Goal: Task Accomplishment & Management: Use online tool/utility

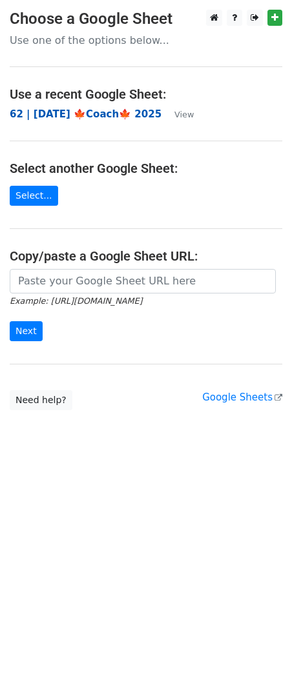
click at [54, 112] on strong "62 | [DATE] 🍁Coach🍁 2025" at bounding box center [86, 114] width 152 height 12
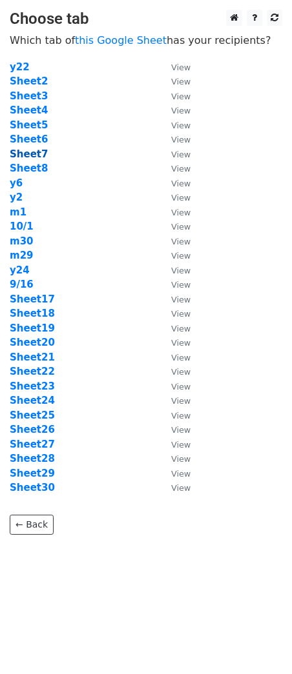
click at [32, 154] on strong "Sheet7" at bounding box center [29, 154] width 38 height 12
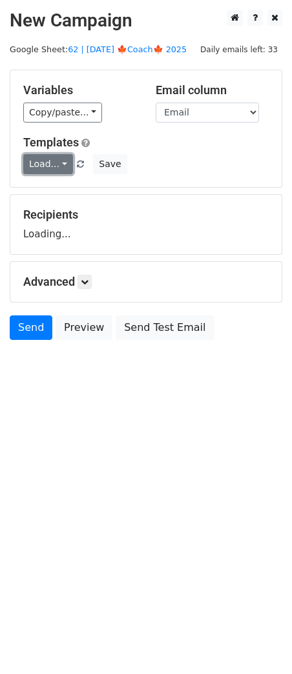
click at [46, 164] on link "Load..." at bounding box center [48, 164] width 50 height 20
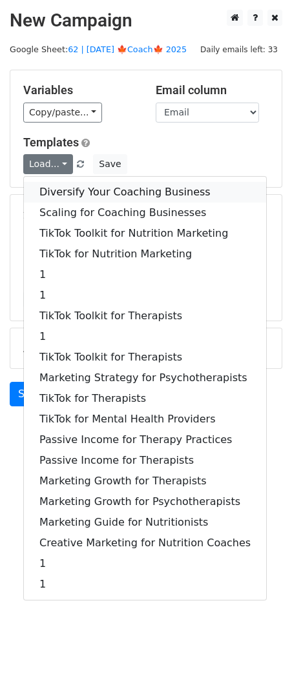
click at [57, 189] on link "Diversify Your Coaching Business" at bounding box center [145, 192] width 242 height 21
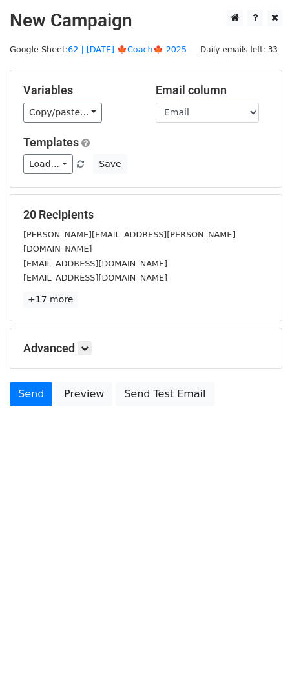
click at [92, 328] on div "Advanced Tracking Track Opens UTM Codes Track Clicks Filters Only include sprea…" at bounding box center [145, 348] width 271 height 40
click at [92, 341] on link at bounding box center [84, 348] width 14 height 14
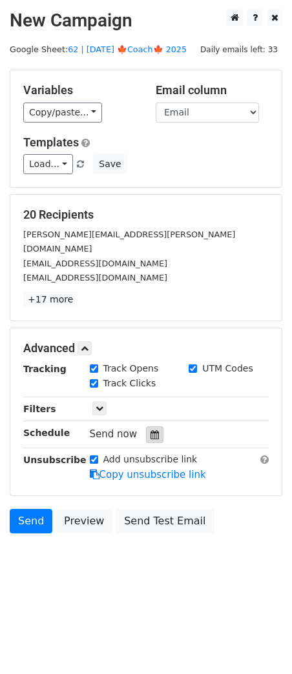
click at [152, 430] on icon at bounding box center [154, 434] width 8 height 9
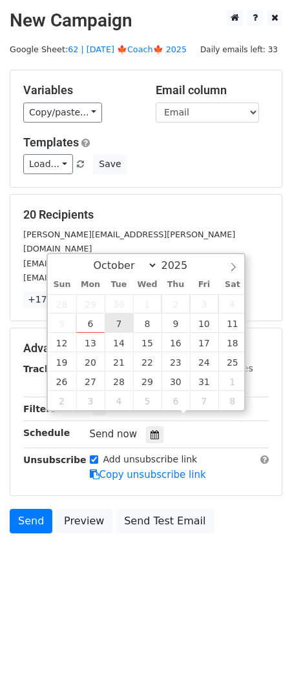
type input "2025-10-07 12:00"
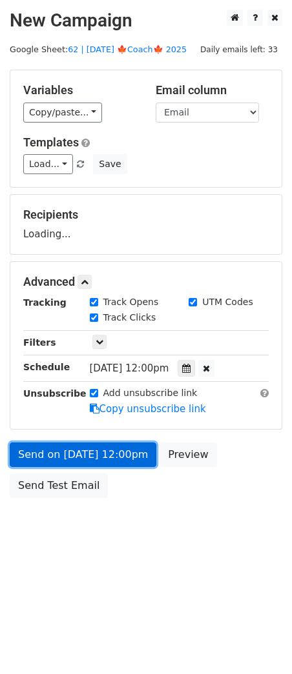
click at [101, 443] on link "Send on Oct 7 at 12:00pm" at bounding box center [83, 455] width 146 height 25
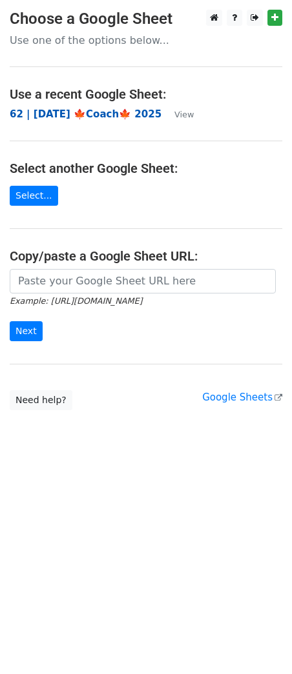
click at [78, 116] on strong "62 | [DATE] 🍁Coach🍁 2025" at bounding box center [86, 114] width 152 height 12
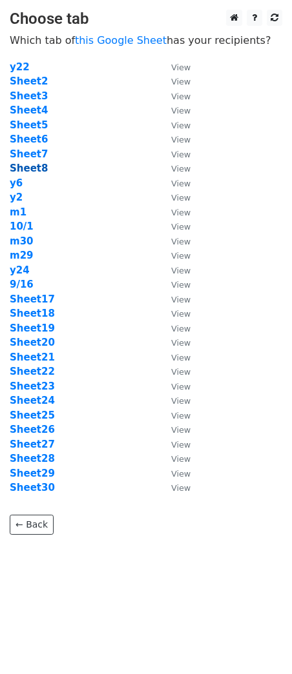
click at [32, 164] on strong "Sheet8" at bounding box center [29, 169] width 38 height 12
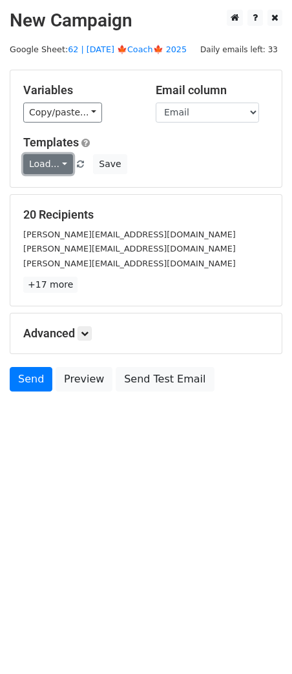
click at [41, 163] on link "Load..." at bounding box center [48, 164] width 50 height 20
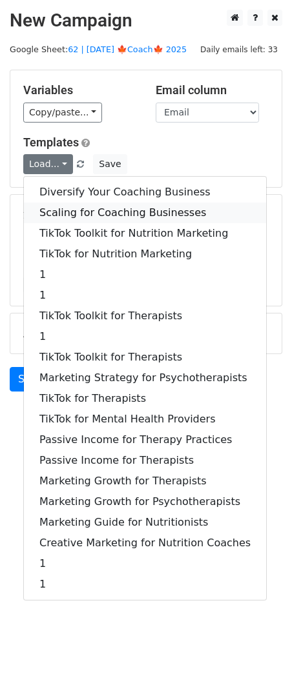
click at [92, 210] on link "Scaling for Coaching Businesses" at bounding box center [145, 213] width 242 height 21
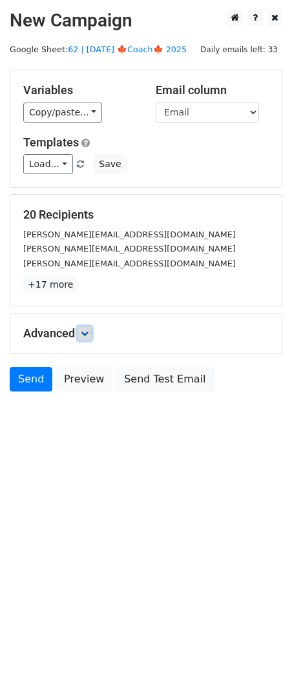
click at [82, 337] on link at bounding box center [84, 333] width 14 height 14
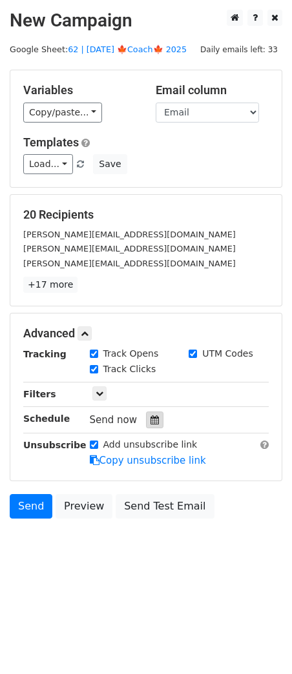
click at [148, 423] on div at bounding box center [154, 420] width 17 height 17
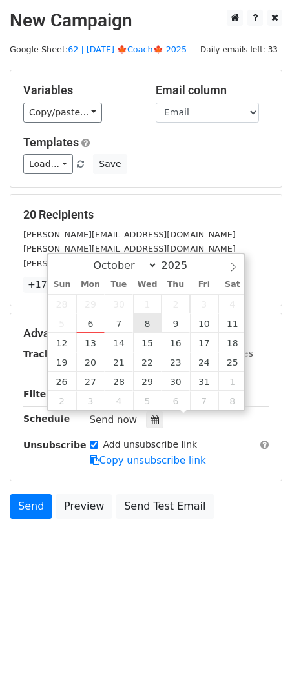
type input "[DATE] 12:00"
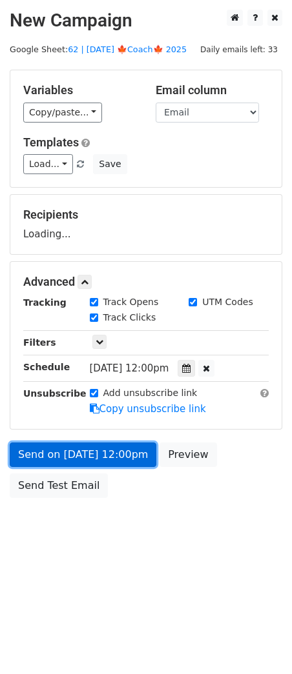
click at [96, 443] on link "Send on [DATE] 12:00pm" at bounding box center [83, 455] width 146 height 25
